Goal: Task Accomplishment & Management: Complete application form

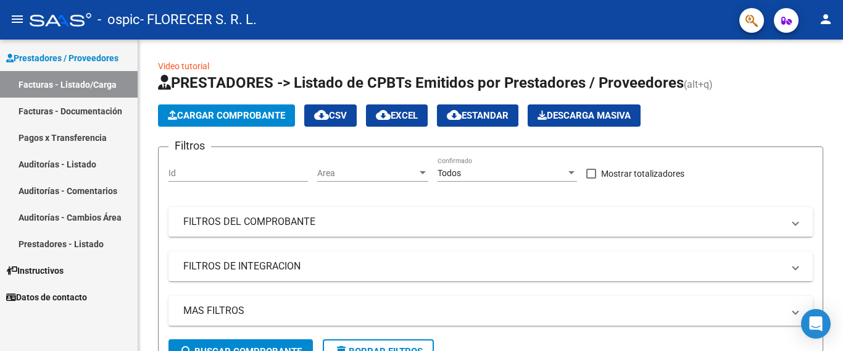
click at [186, 110] on span "Cargar Comprobante" at bounding box center [226, 115] width 117 height 11
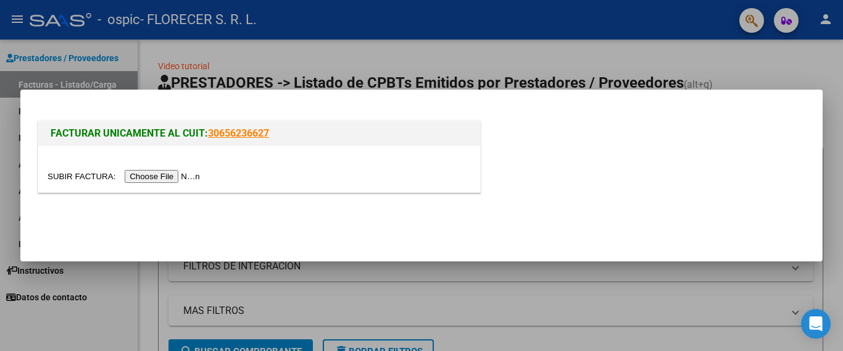
click at [144, 172] on input "file" at bounding box center [126, 176] width 156 height 13
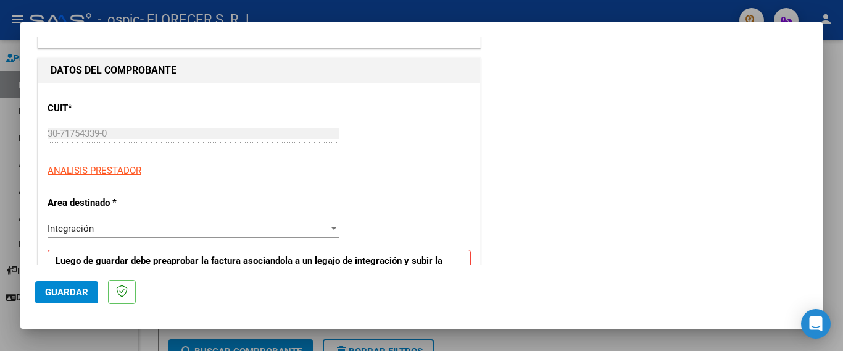
scroll to position [185, 0]
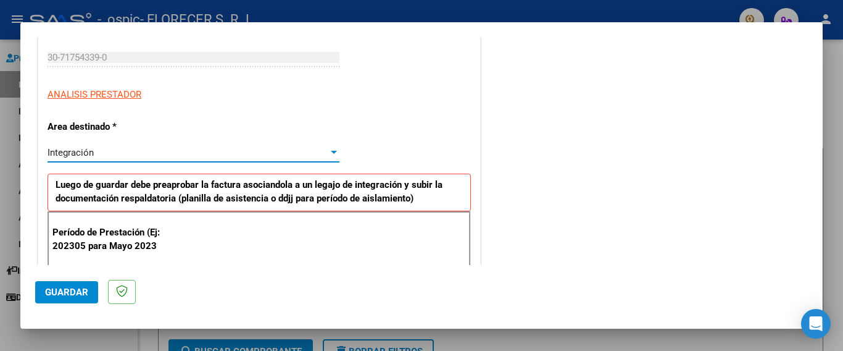
click at [101, 154] on div "Integración" at bounding box center [188, 152] width 281 height 11
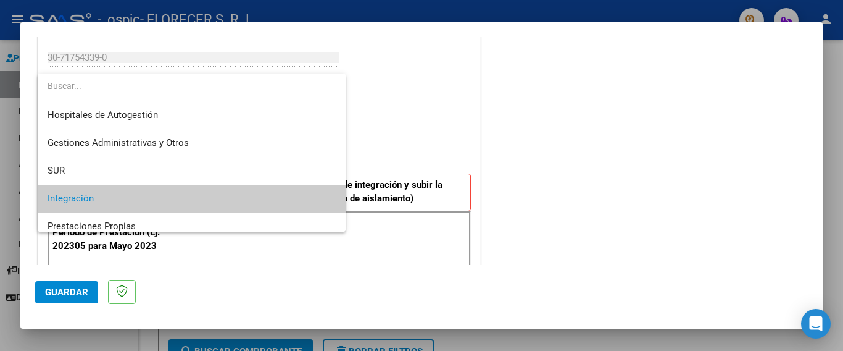
scroll to position [46, 0]
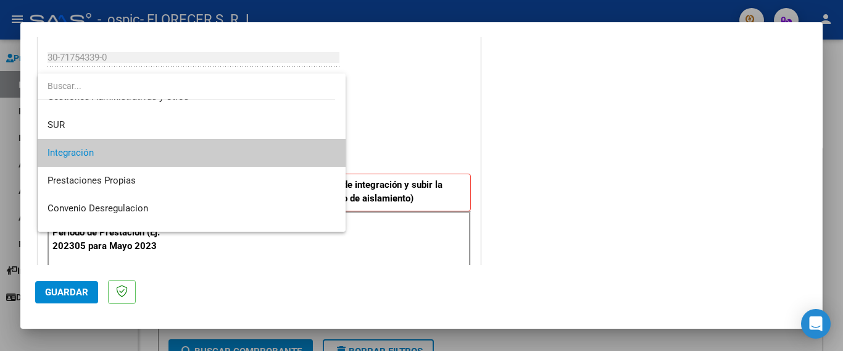
click at [101, 154] on span "Integración" at bounding box center [192, 153] width 288 height 28
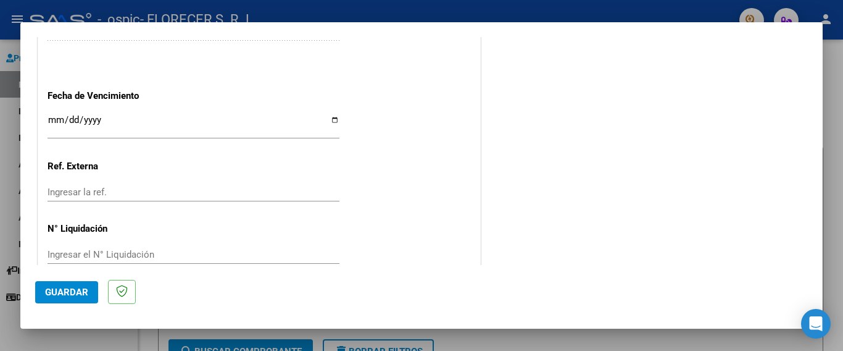
scroll to position [821, 0]
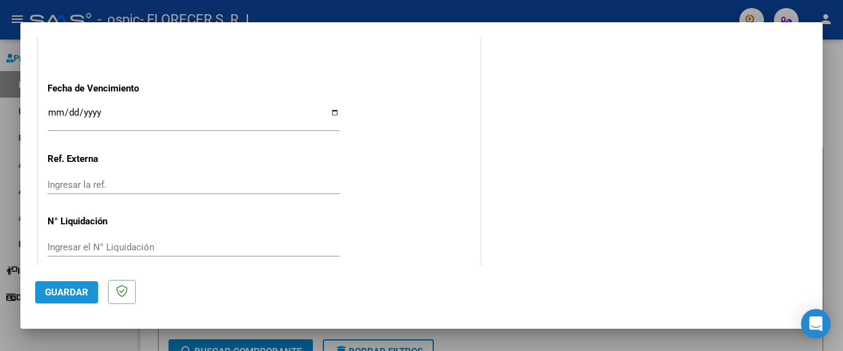
click at [73, 298] on button "Guardar" at bounding box center [66, 292] width 63 height 22
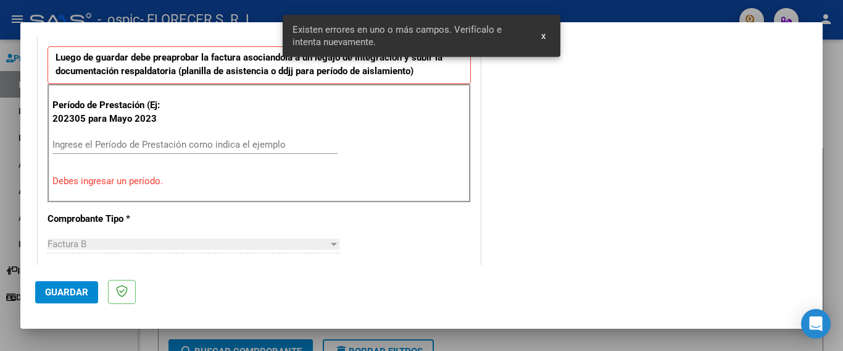
scroll to position [293, 0]
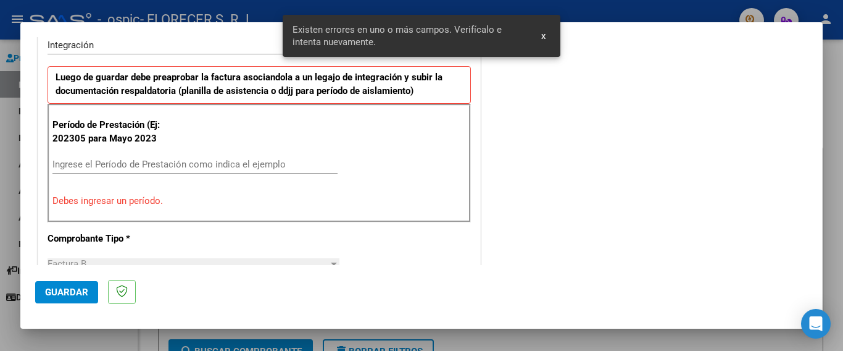
click at [86, 166] on input "Ingrese el Período de Prestación como indica el ejemplo" at bounding box center [194, 164] width 285 height 11
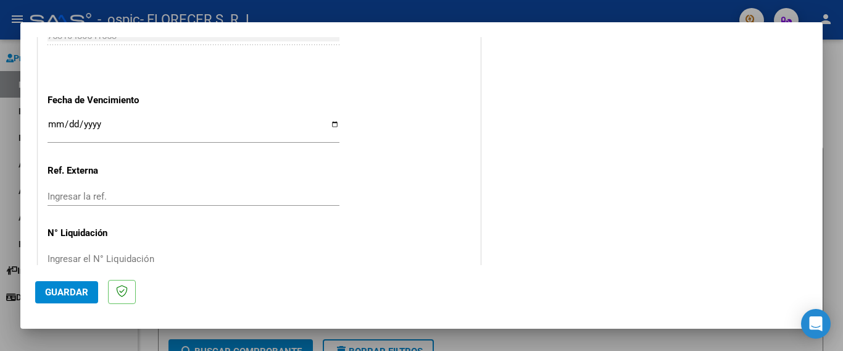
scroll to position [821, 0]
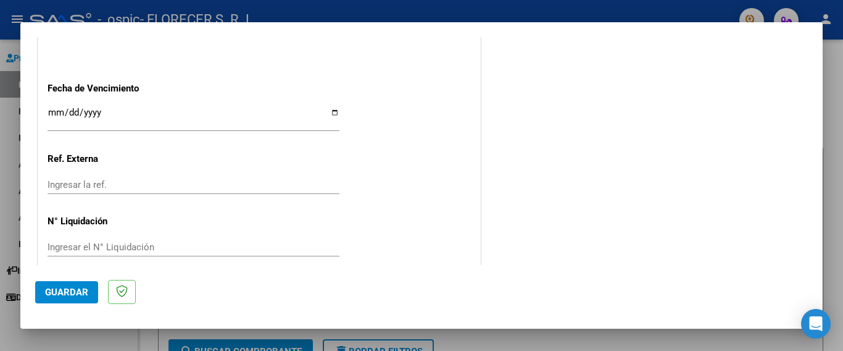
type input "202507"
click at [78, 289] on span "Guardar" at bounding box center [66, 292] width 43 height 11
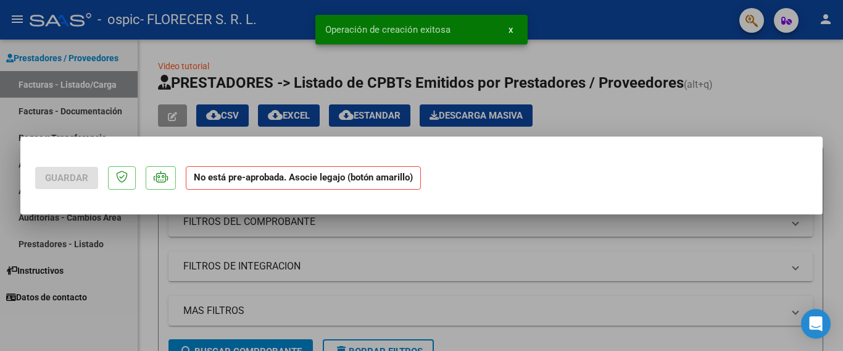
scroll to position [0, 0]
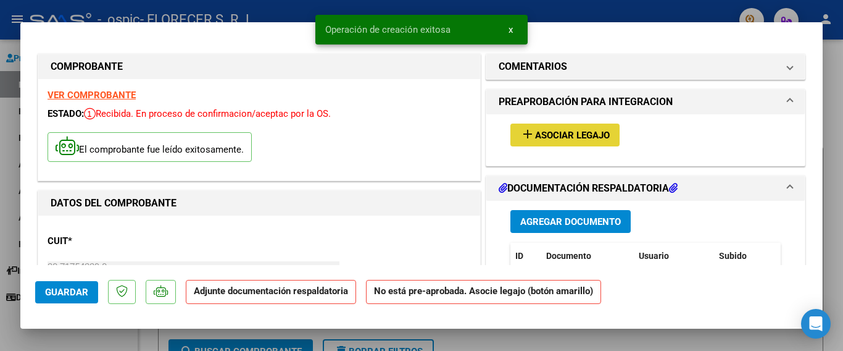
click at [545, 130] on span "Asociar Legajo" at bounding box center [572, 135] width 75 height 11
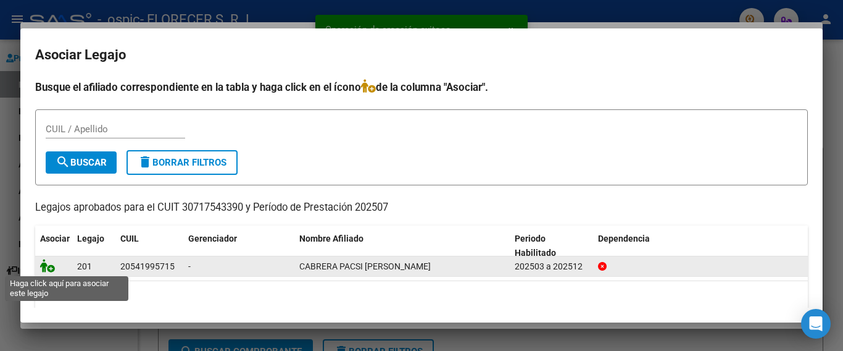
click at [52, 269] on icon at bounding box center [47, 266] width 15 height 14
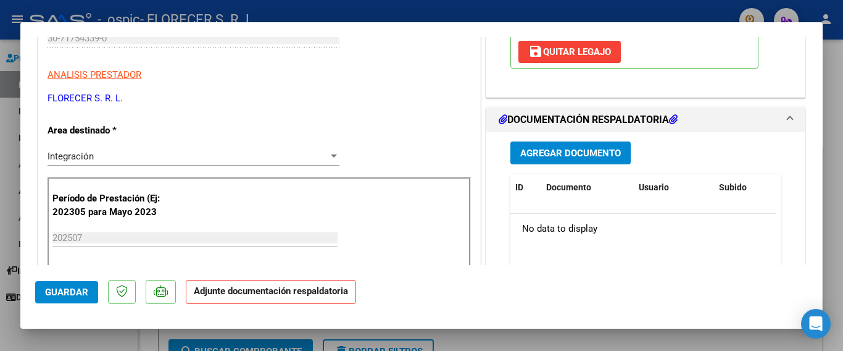
scroll to position [247, 0]
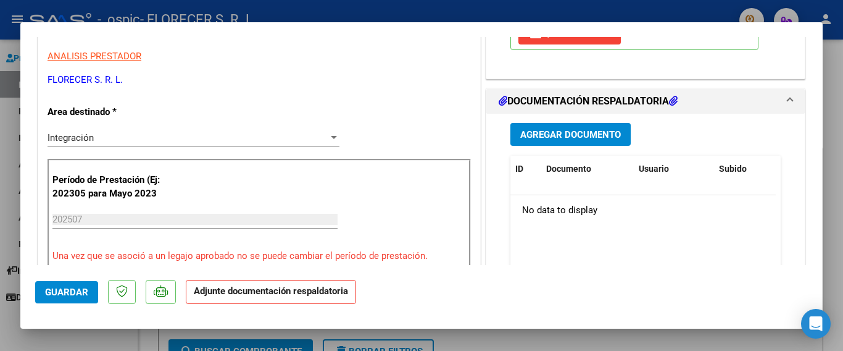
click at [569, 133] on span "Agregar Documento" at bounding box center [571, 134] width 101 height 11
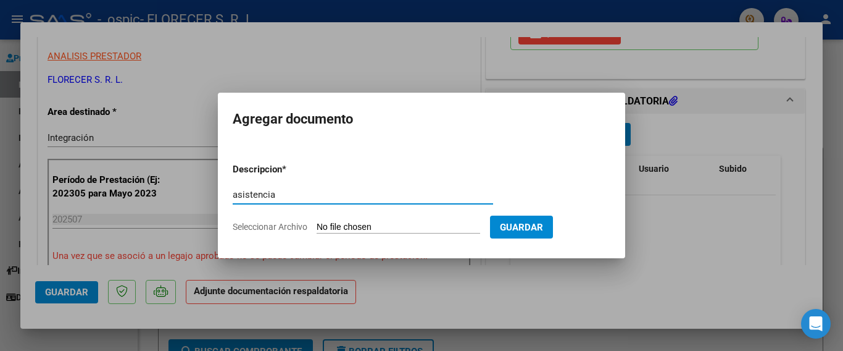
type input "asistencia"
click at [426, 225] on input "Seleccionar Archivo" at bounding box center [399, 228] width 164 height 12
type input "C:\fakepath\santino.pdf"
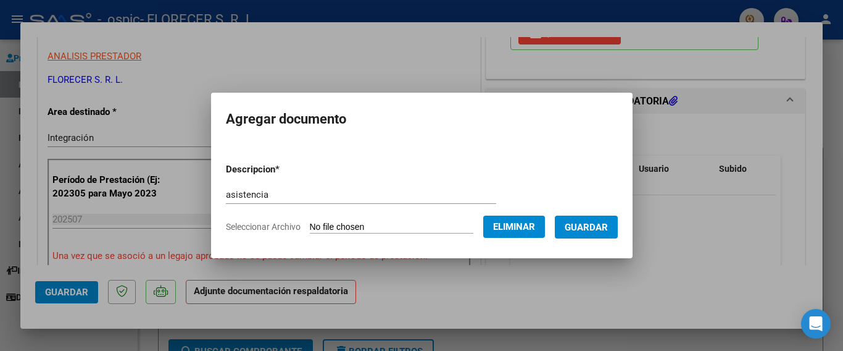
click at [592, 227] on span "Guardar" at bounding box center [586, 227] width 43 height 11
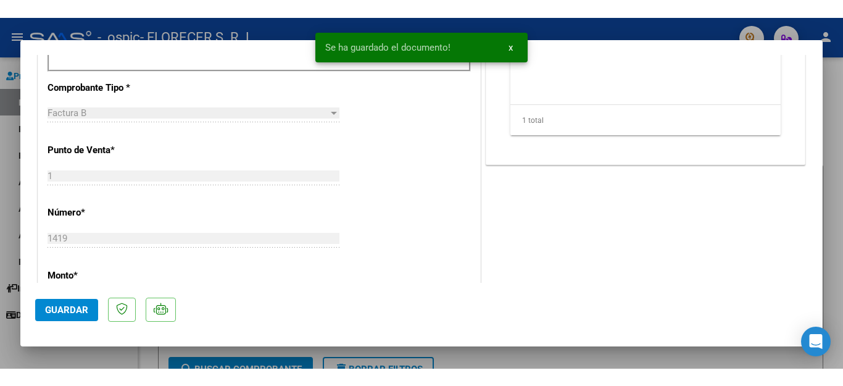
scroll to position [494, 0]
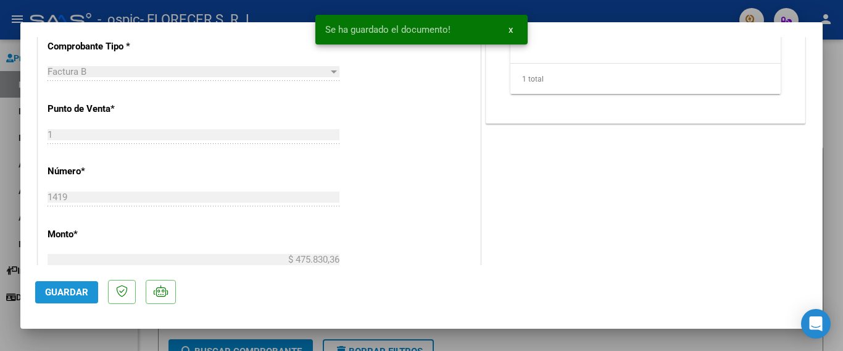
click at [44, 293] on button "Guardar" at bounding box center [66, 292] width 63 height 22
click at [561, 341] on div at bounding box center [421, 175] width 843 height 351
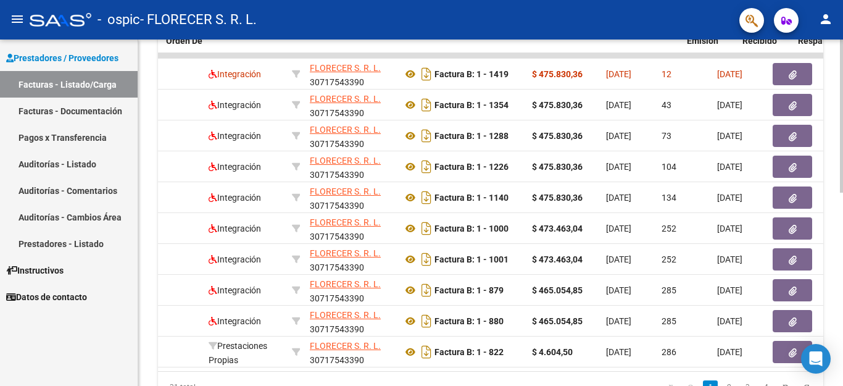
scroll to position [0, 0]
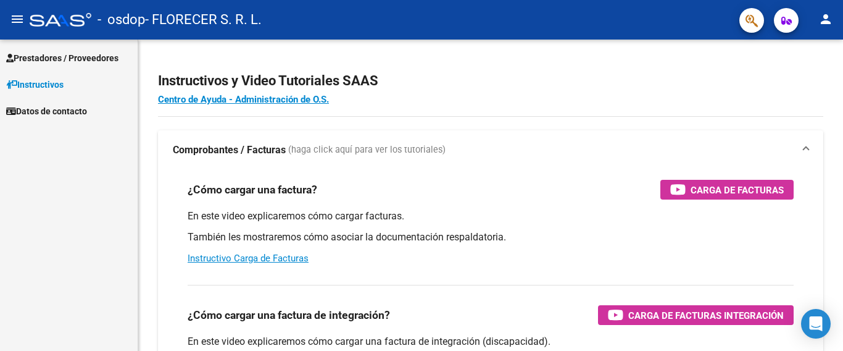
click at [106, 59] on span "Prestadores / Proveedores" at bounding box center [62, 58] width 112 height 14
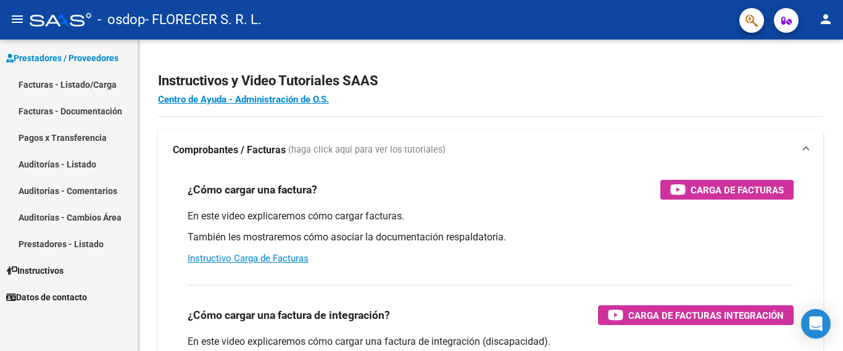
click at [95, 78] on link "Facturas - Listado/Carga" at bounding box center [69, 84] width 138 height 27
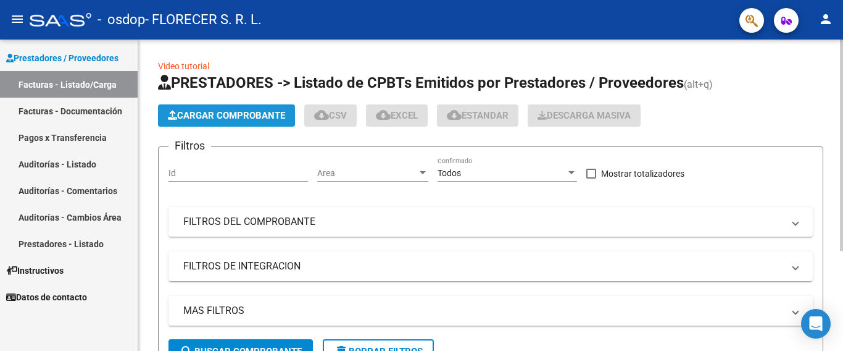
click at [219, 115] on span "Cargar Comprobante" at bounding box center [226, 115] width 117 height 11
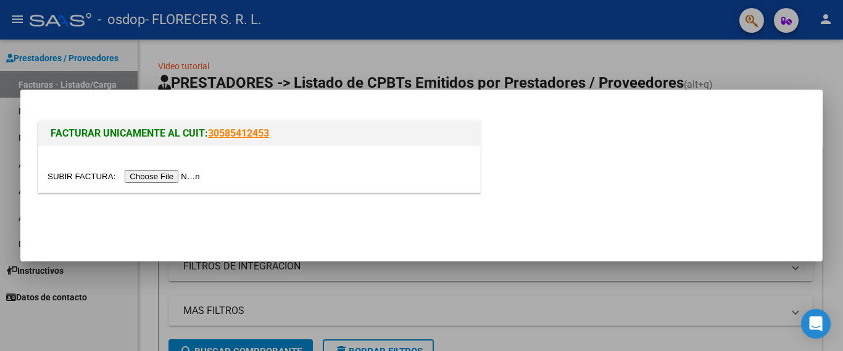
click at [161, 170] on input "file" at bounding box center [126, 176] width 156 height 13
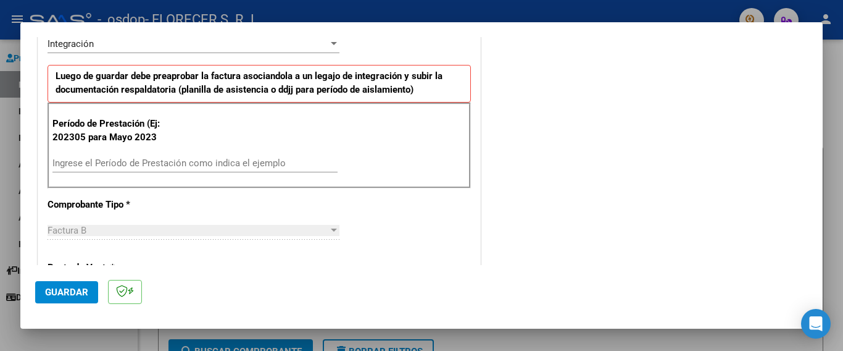
scroll to position [309, 0]
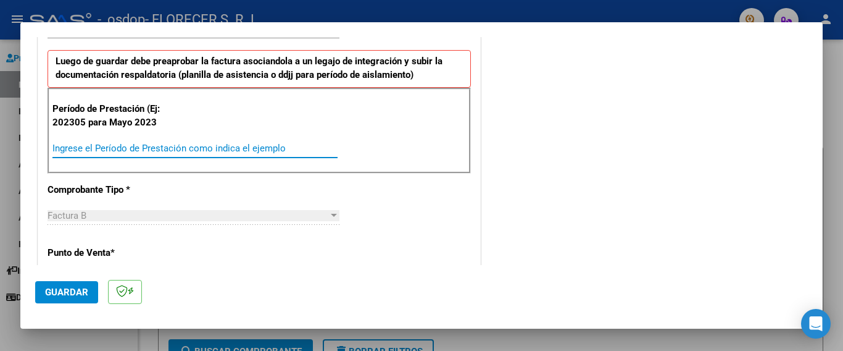
click at [136, 148] on input "Ingrese el Período de Prestación como indica el ejemplo" at bounding box center [194, 148] width 285 height 11
type input "202507"
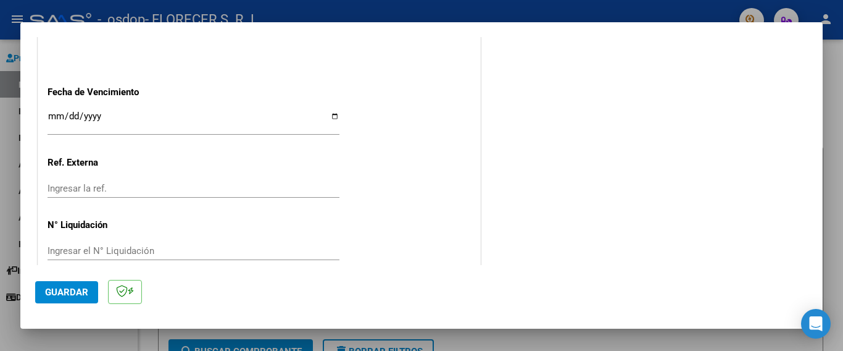
scroll to position [821, 0]
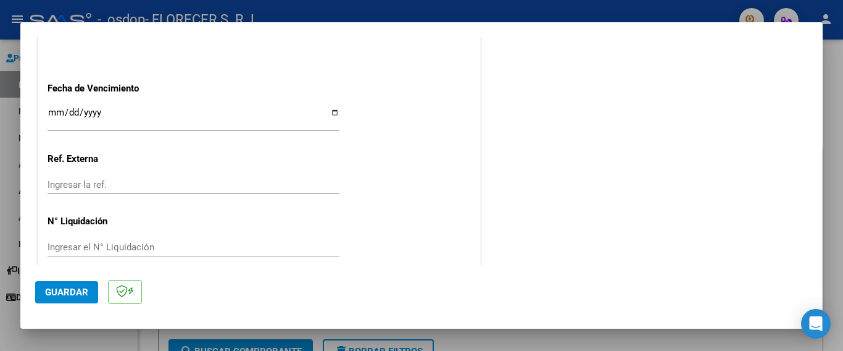
click at [67, 288] on span "Guardar" at bounding box center [66, 292] width 43 height 11
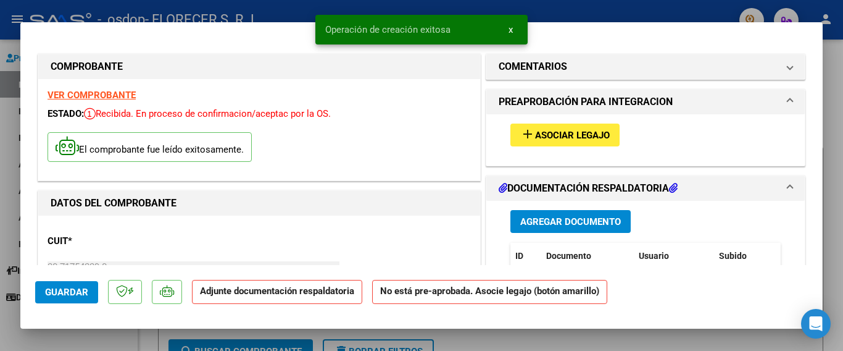
click at [535, 137] on span "Asociar Legajo" at bounding box center [572, 135] width 75 height 11
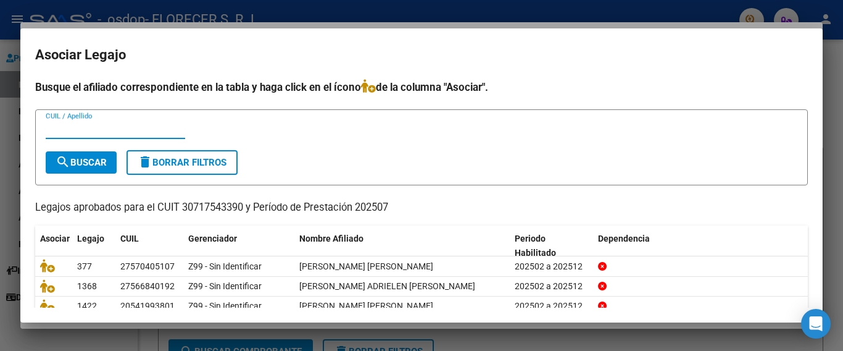
click at [829, 84] on div at bounding box center [421, 175] width 843 height 351
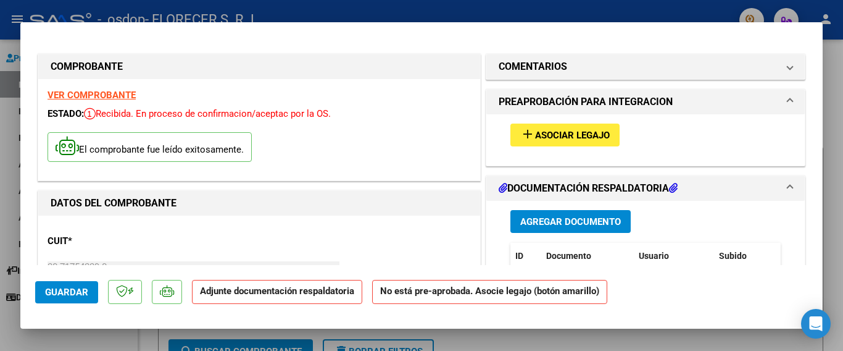
click at [92, 334] on div at bounding box center [421, 175] width 843 height 351
type input "$ 0,00"
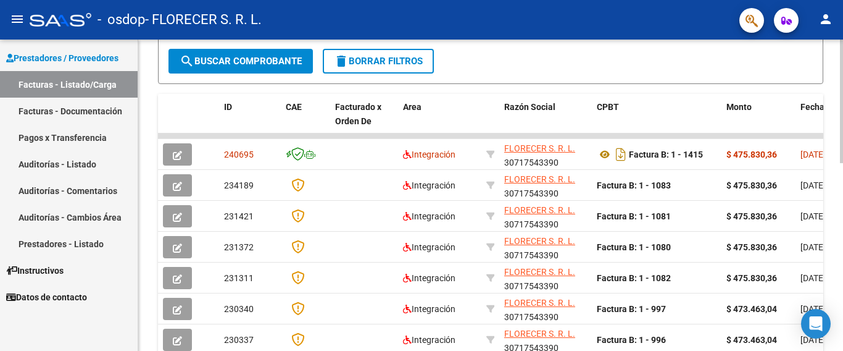
scroll to position [309, 0]
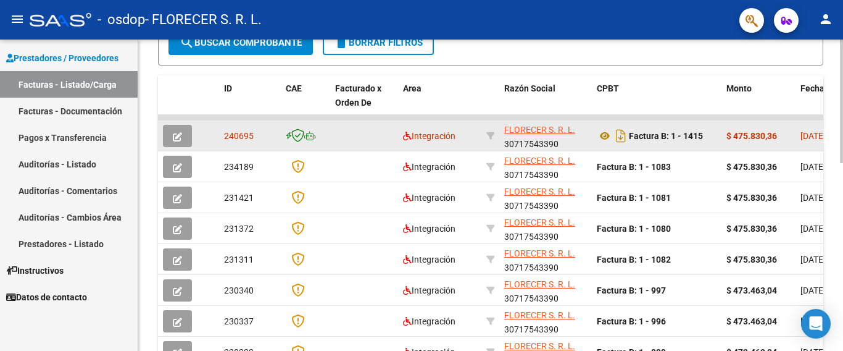
click at [178, 135] on icon "button" at bounding box center [177, 136] width 9 height 9
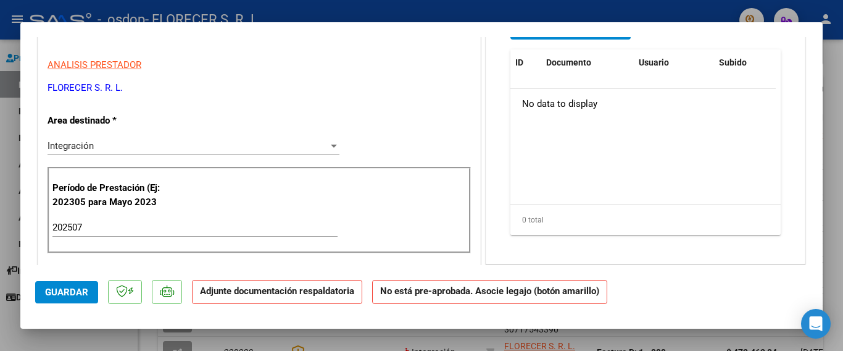
scroll to position [247, 0]
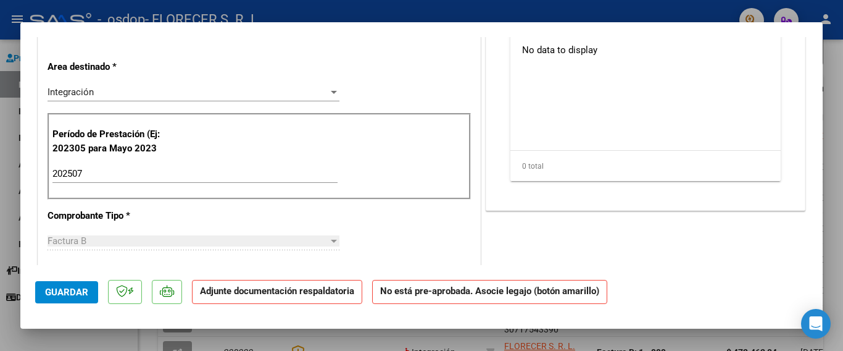
click at [128, 338] on div at bounding box center [421, 175] width 843 height 351
type input "$ 0,00"
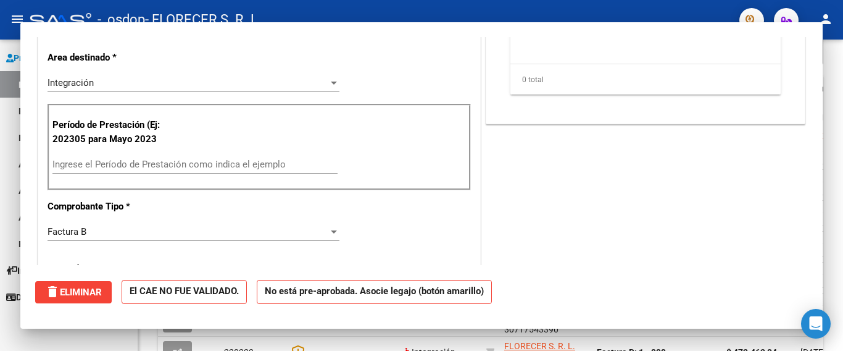
scroll to position [238, 0]
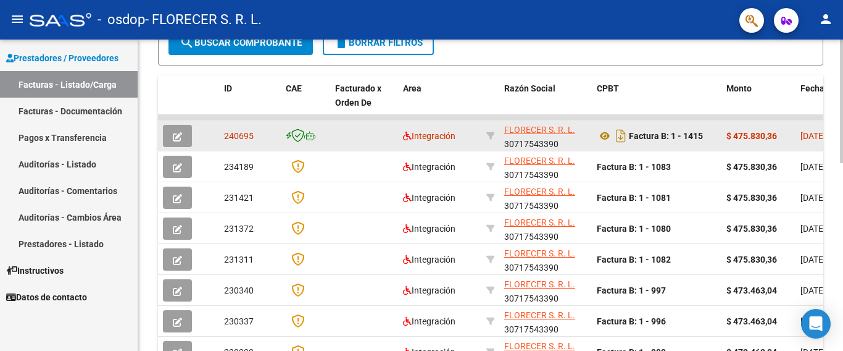
click at [262, 135] on div "240695" at bounding box center [250, 136] width 52 height 14
click at [251, 136] on span "240695" at bounding box center [239, 136] width 30 height 10
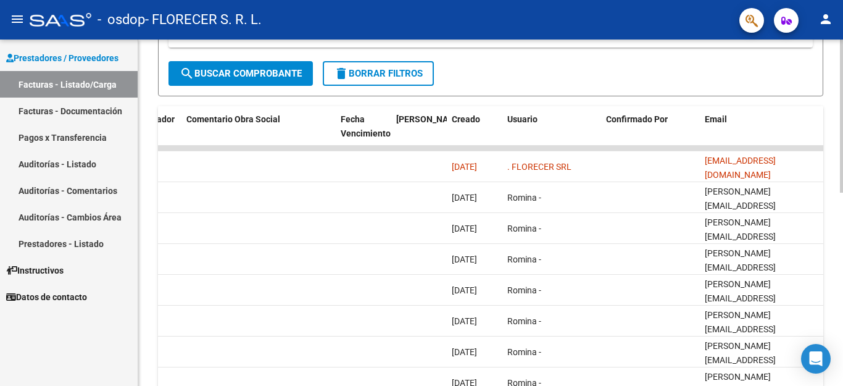
scroll to position [252, 0]
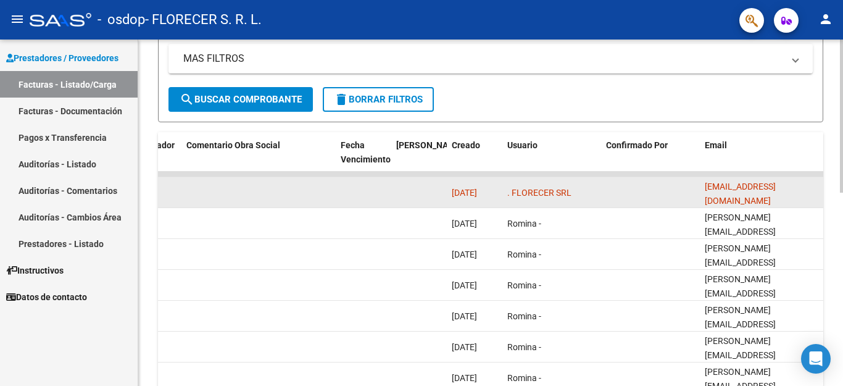
click at [484, 198] on div "[DATE]" at bounding box center [475, 193] width 46 height 14
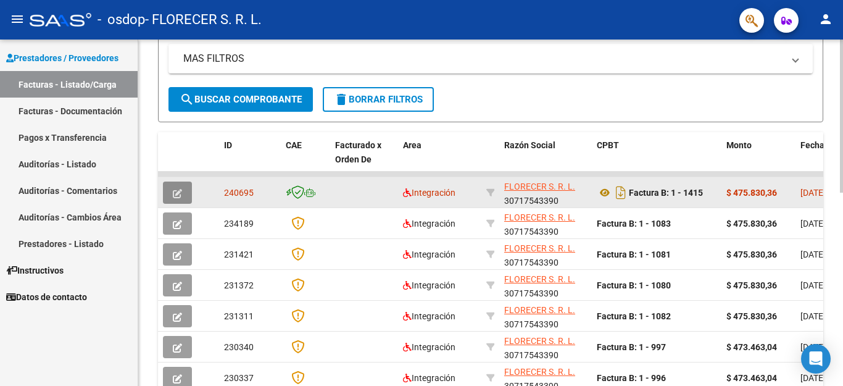
click at [174, 191] on icon "button" at bounding box center [177, 193] width 9 height 9
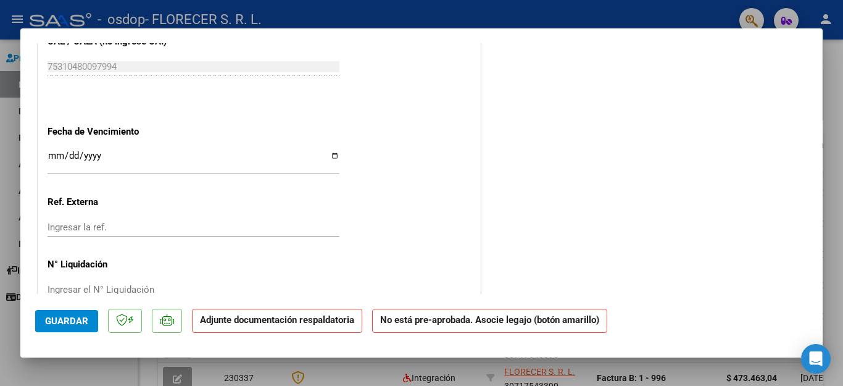
scroll to position [761, 0]
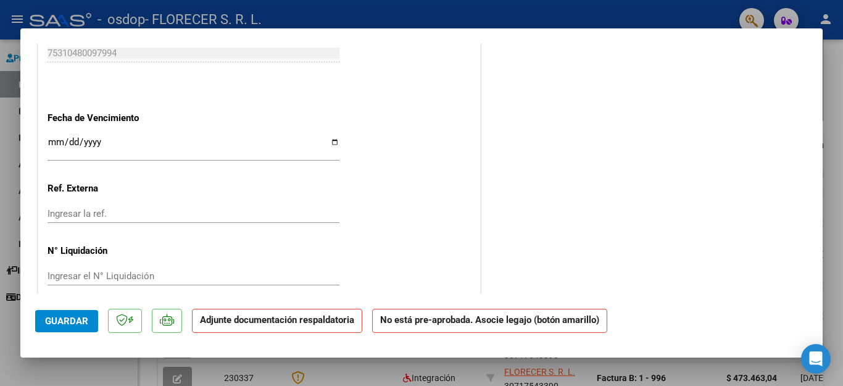
click at [62, 370] on div at bounding box center [421, 193] width 843 height 386
type input "$ 0,00"
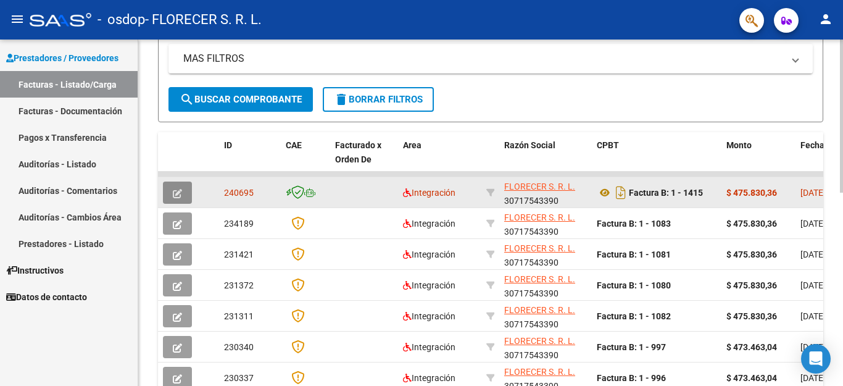
click at [182, 194] on button "button" at bounding box center [177, 193] width 29 height 22
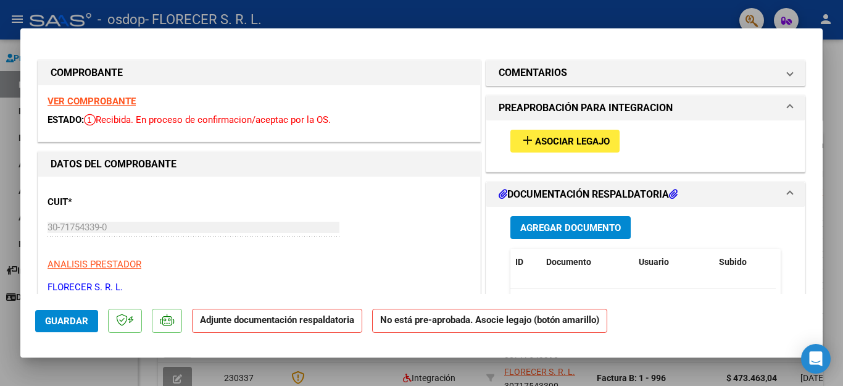
click at [112, 126] on div "ESTADO: Recibida. En proceso de confirmacion/aceptac por la OS." at bounding box center [260, 120] width 424 height 14
click at [103, 219] on div "30-71754339-0 Ingresar CUIT" at bounding box center [194, 227] width 292 height 19
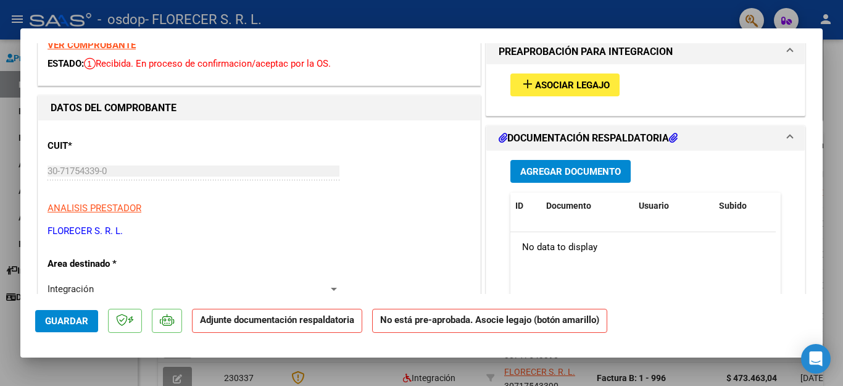
scroll to position [123, 0]
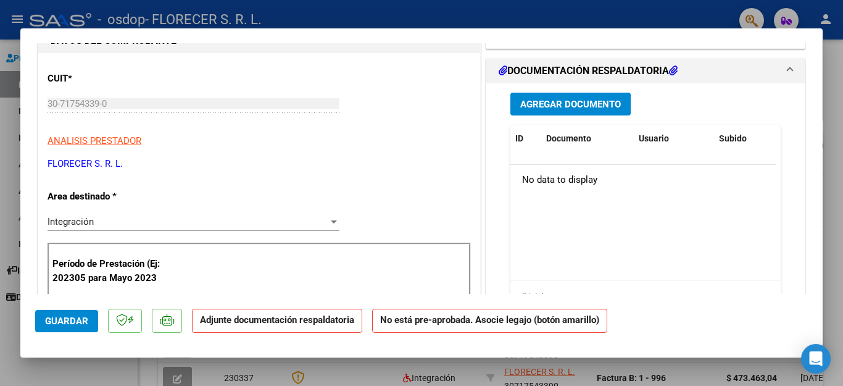
click at [110, 199] on p "Area destinado *" at bounding box center [111, 197] width 127 height 14
click at [111, 214] on div "Integración Seleccionar Area" at bounding box center [194, 221] width 292 height 19
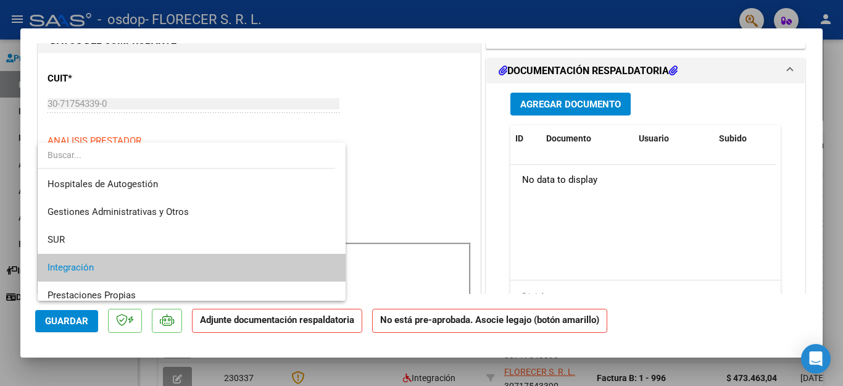
scroll to position [46, 0]
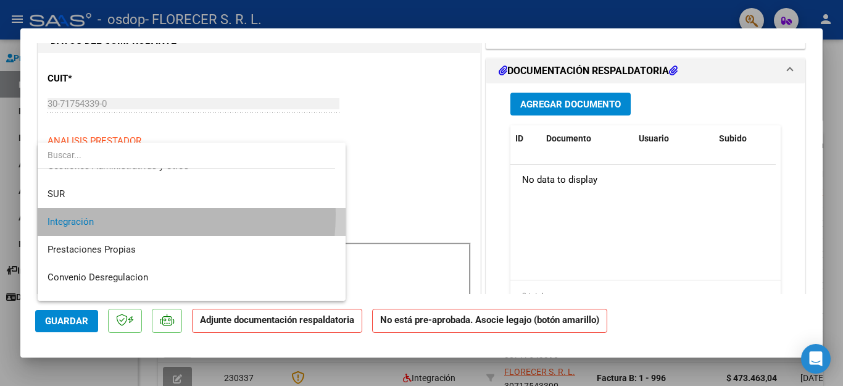
click at [111, 214] on span "Integración" at bounding box center [192, 222] width 288 height 28
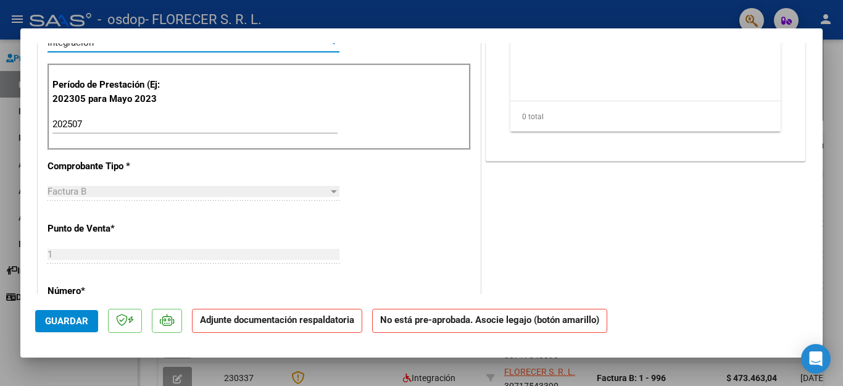
scroll to position [309, 0]
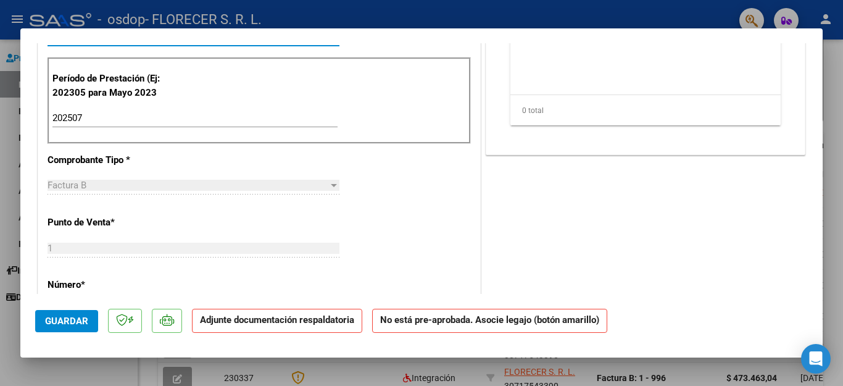
click at [111, 193] on div "Factura B Seleccionar Tipo" at bounding box center [194, 185] width 292 height 19
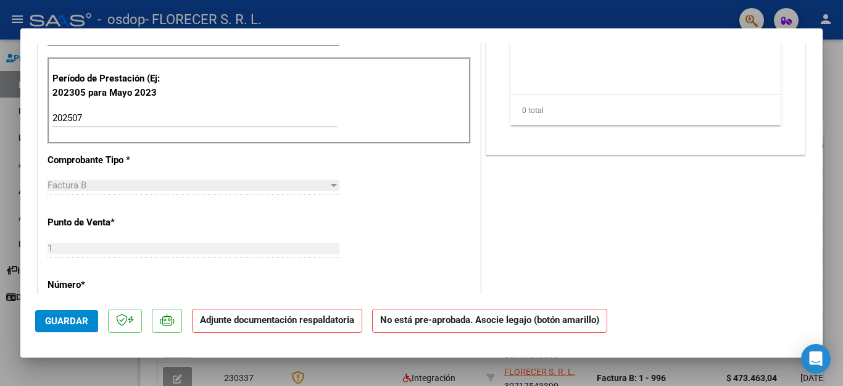
click at [38, 340] on mat-dialog-actions "Guardar Adjunte documentación respaldatoria No está pre-aprobada. Asocie legajo…" at bounding box center [421, 318] width 773 height 49
click at [36, 369] on div at bounding box center [421, 193] width 843 height 386
type input "$ 0,00"
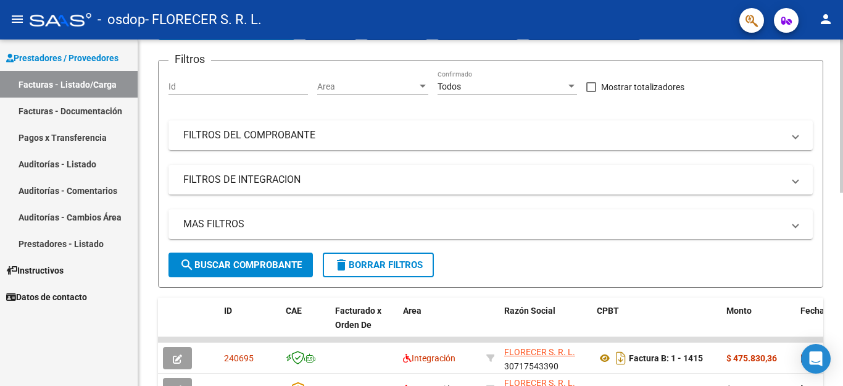
scroll to position [67, 0]
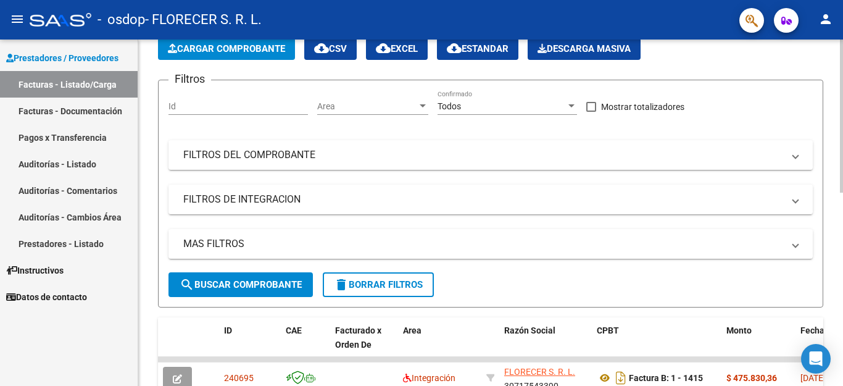
click at [211, 54] on span "Cargar Comprobante" at bounding box center [226, 48] width 117 height 11
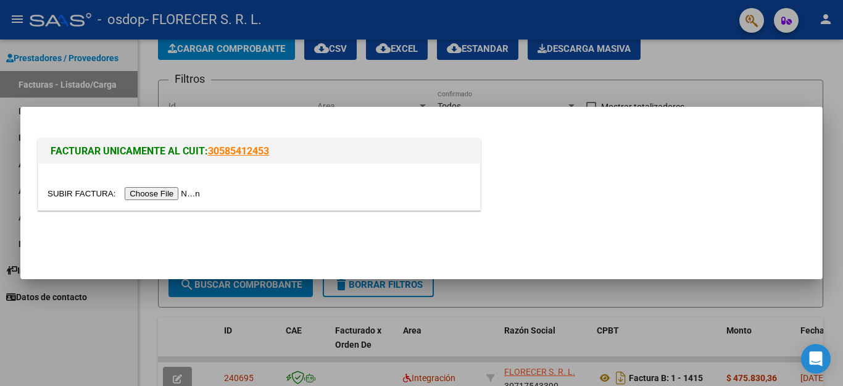
click at [229, 36] on div at bounding box center [421, 193] width 843 height 386
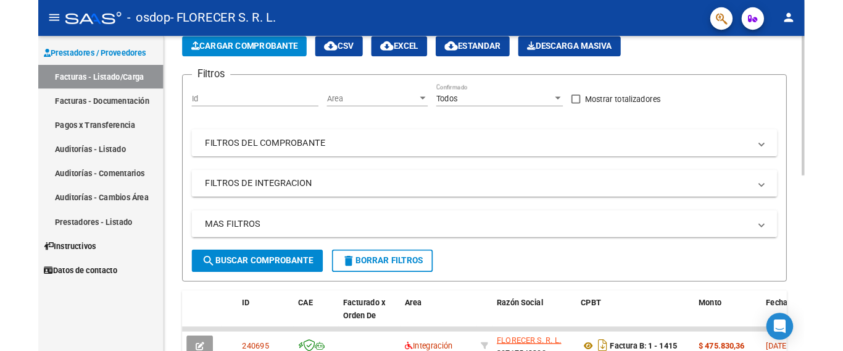
scroll to position [0, 0]
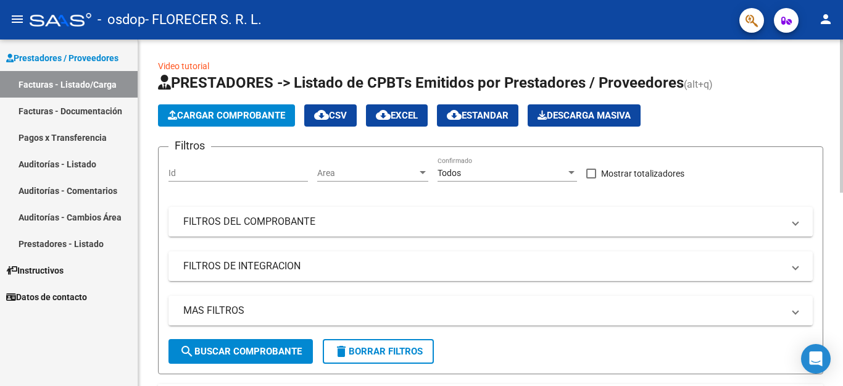
click at [259, 114] on span "Cargar Comprobante" at bounding box center [226, 115] width 117 height 11
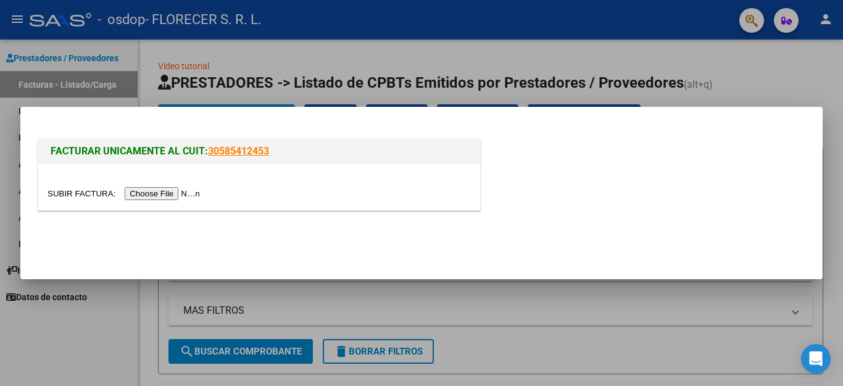
click at [193, 195] on input "file" at bounding box center [126, 193] width 156 height 13
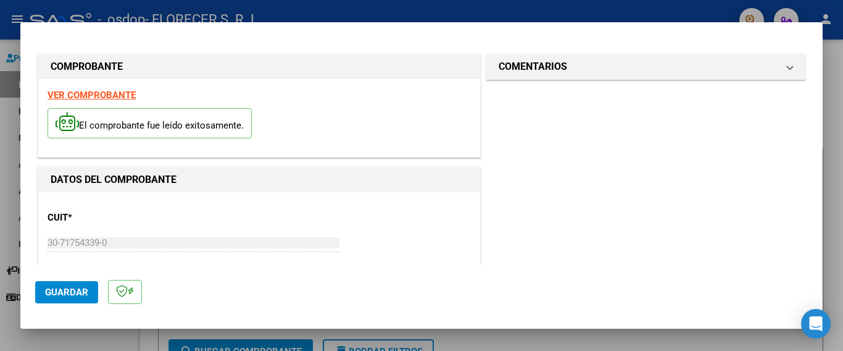
scroll to position [247, 0]
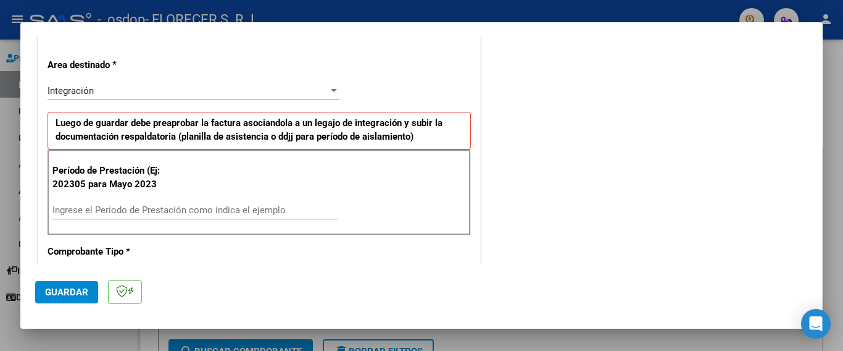
click at [103, 209] on input "Ingrese el Período de Prestación como indica el ejemplo" at bounding box center [194, 209] width 285 height 11
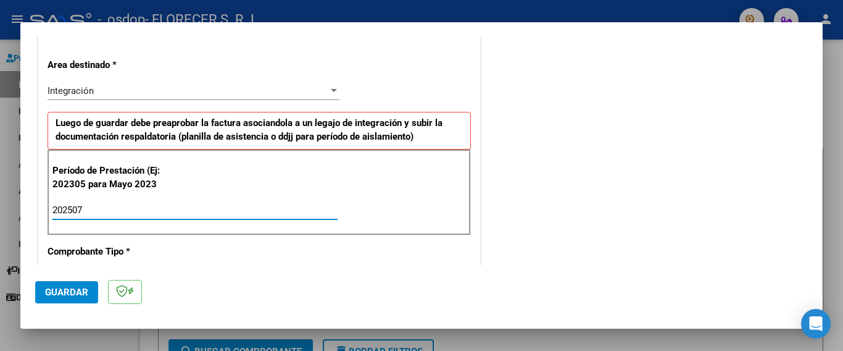
type input "202507"
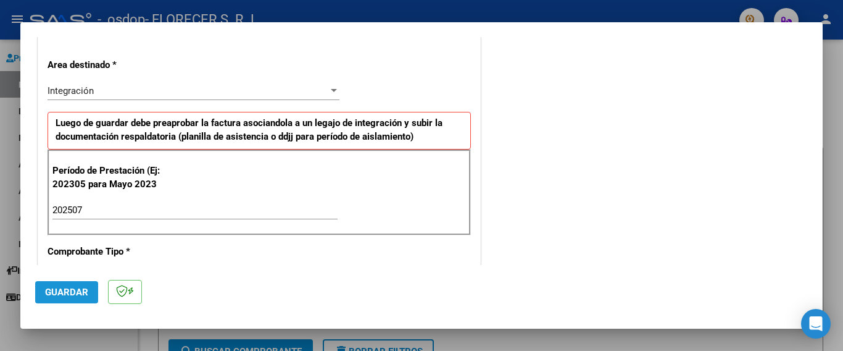
click at [62, 287] on span "Guardar" at bounding box center [66, 292] width 43 height 11
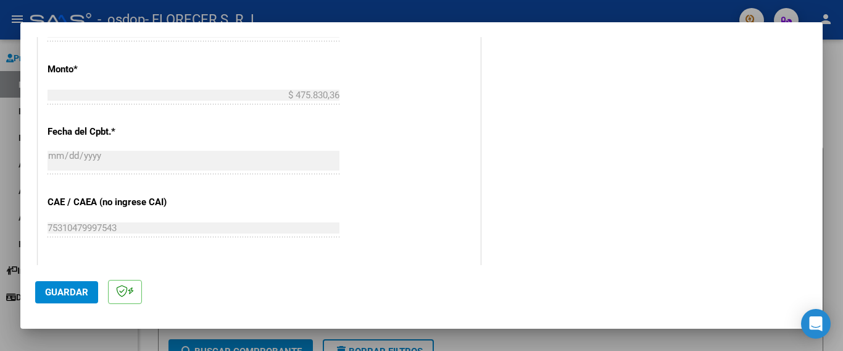
scroll to position [617, 0]
click at [56, 294] on span "Guardar" at bounding box center [66, 292] width 43 height 11
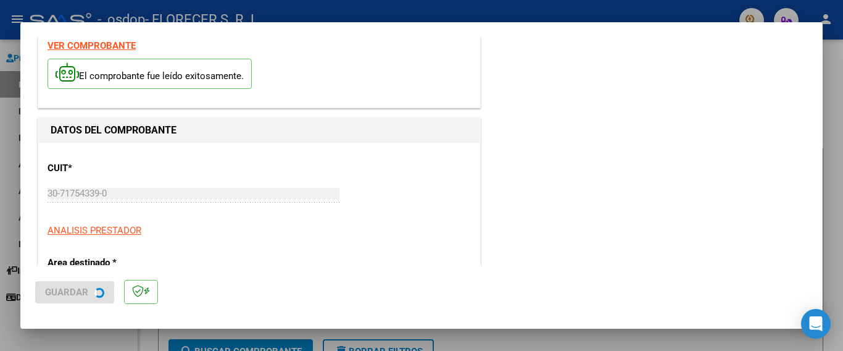
scroll to position [0, 0]
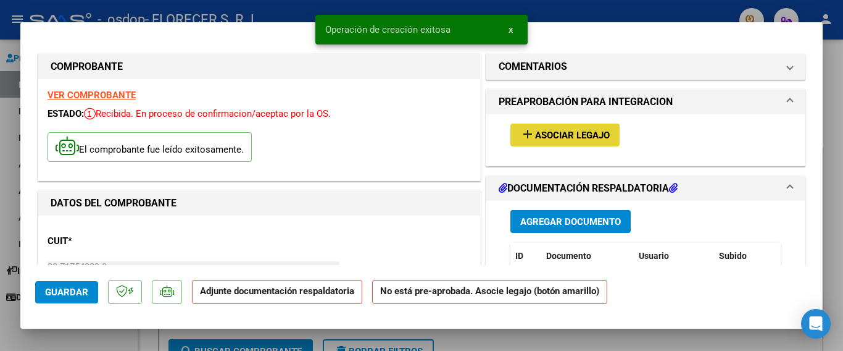
click at [538, 143] on button "add Asociar Legajo" at bounding box center [565, 134] width 109 height 23
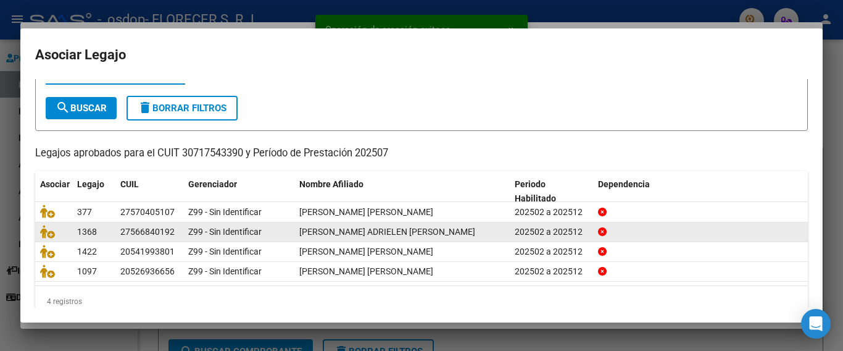
scroll to position [62, 0]
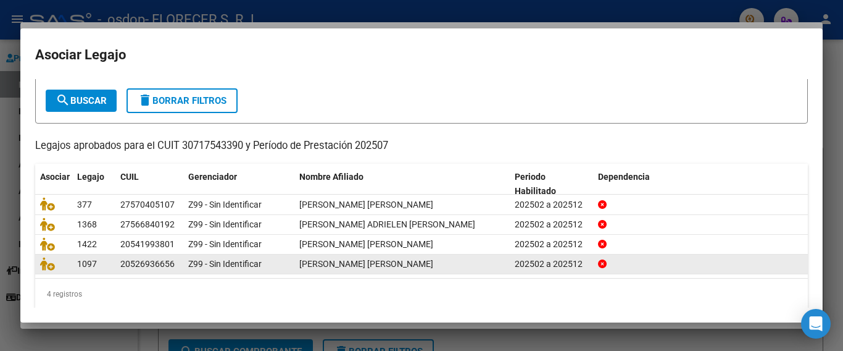
click at [54, 270] on div at bounding box center [53, 264] width 27 height 14
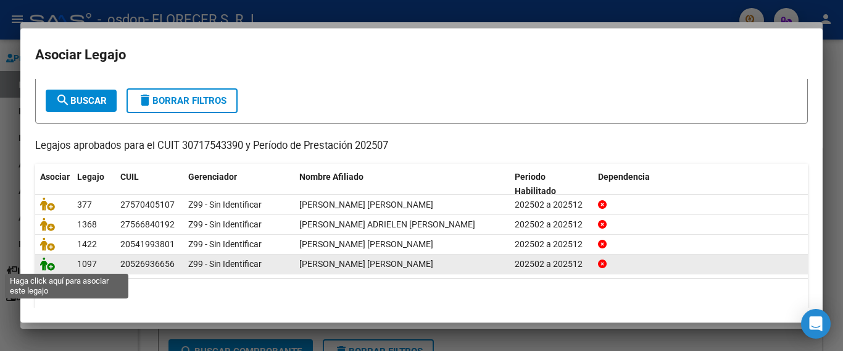
click at [46, 267] on icon at bounding box center [47, 264] width 15 height 14
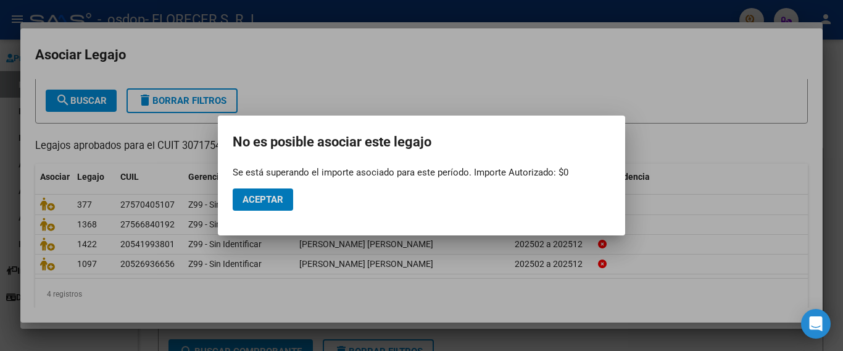
click at [248, 201] on span "Aceptar" at bounding box center [263, 199] width 41 height 11
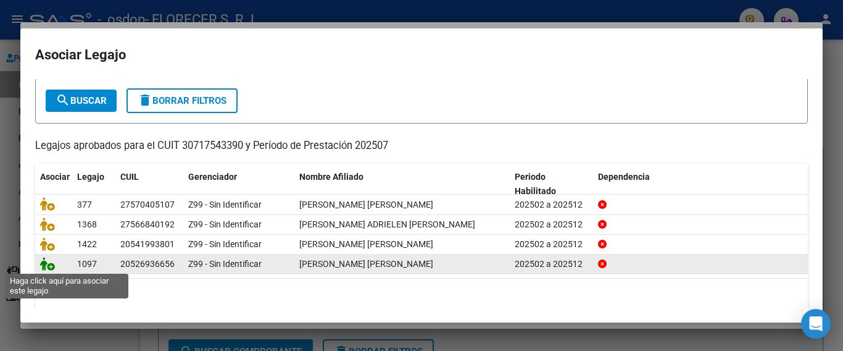
click at [49, 267] on icon at bounding box center [47, 264] width 15 height 14
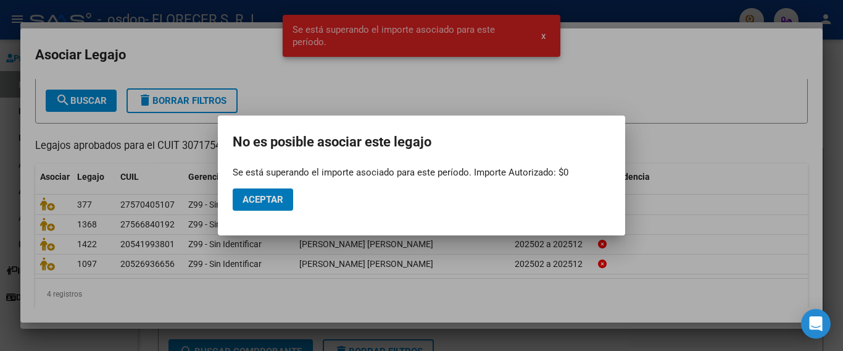
click at [259, 198] on span "Aceptar" at bounding box center [263, 199] width 41 height 11
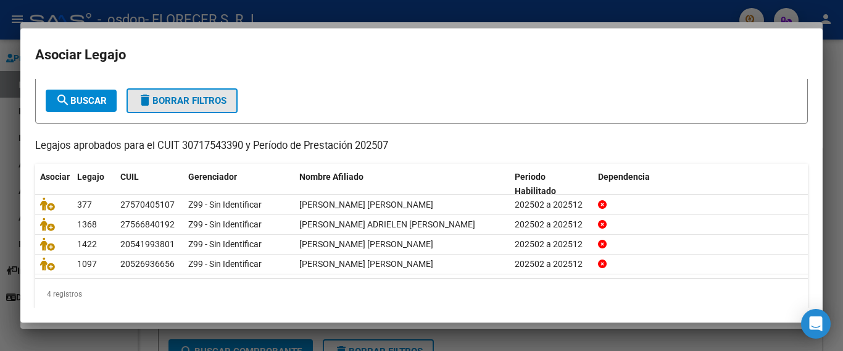
click at [153, 96] on mat-icon "delete" at bounding box center [145, 100] width 15 height 15
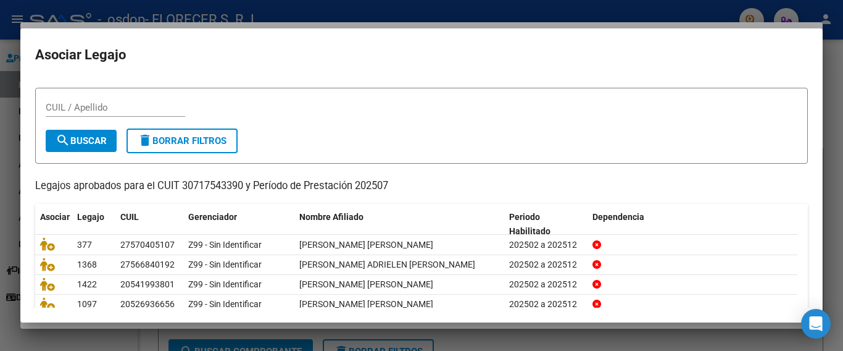
scroll to position [0, 0]
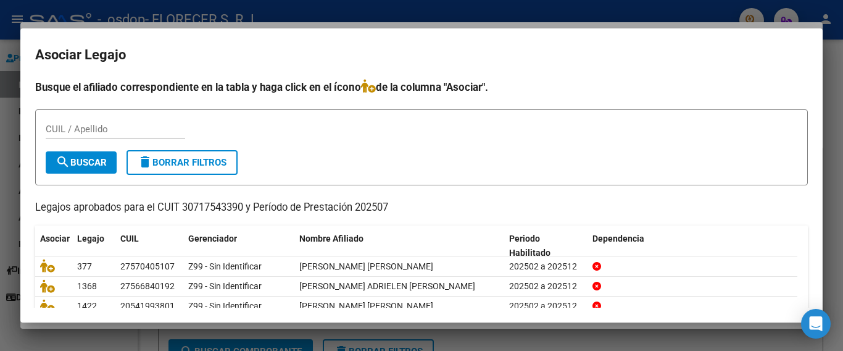
click at [121, 335] on div at bounding box center [421, 175] width 843 height 351
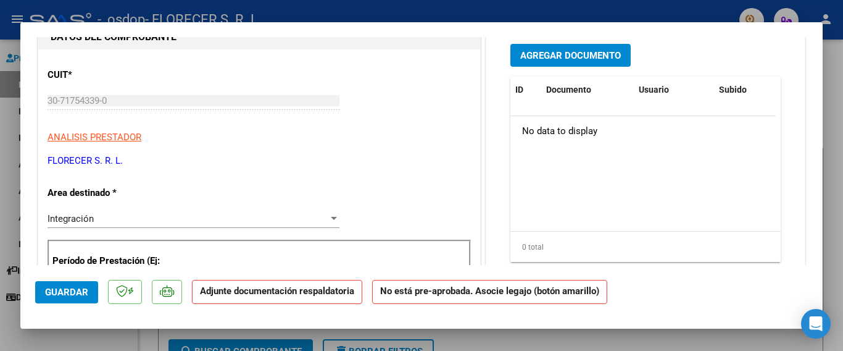
scroll to position [185, 0]
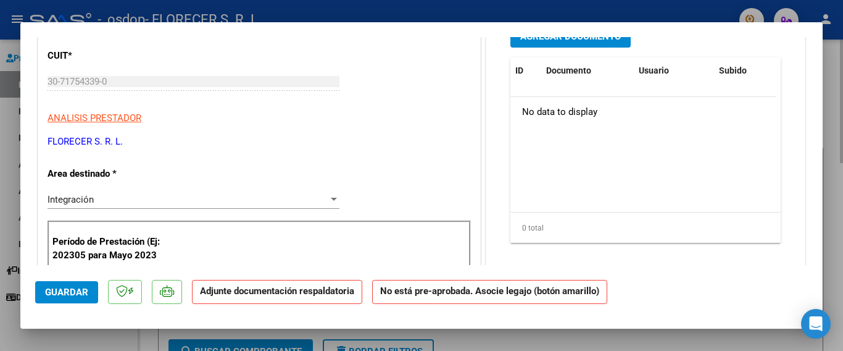
click at [564, 336] on div at bounding box center [421, 175] width 843 height 351
type input "$ 0,00"
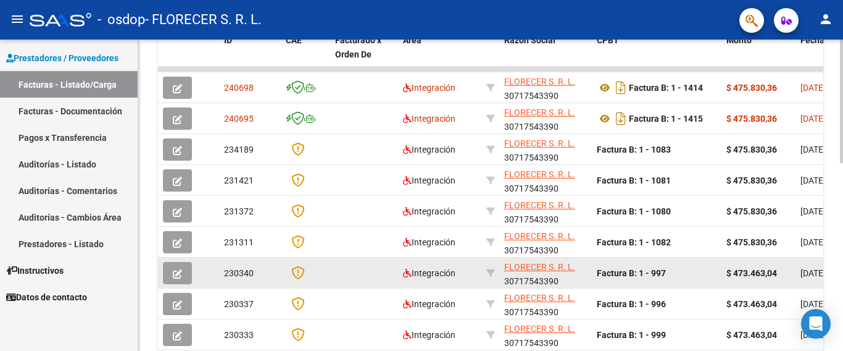
scroll to position [370, 0]
